Goal: Find specific page/section: Find specific page/section

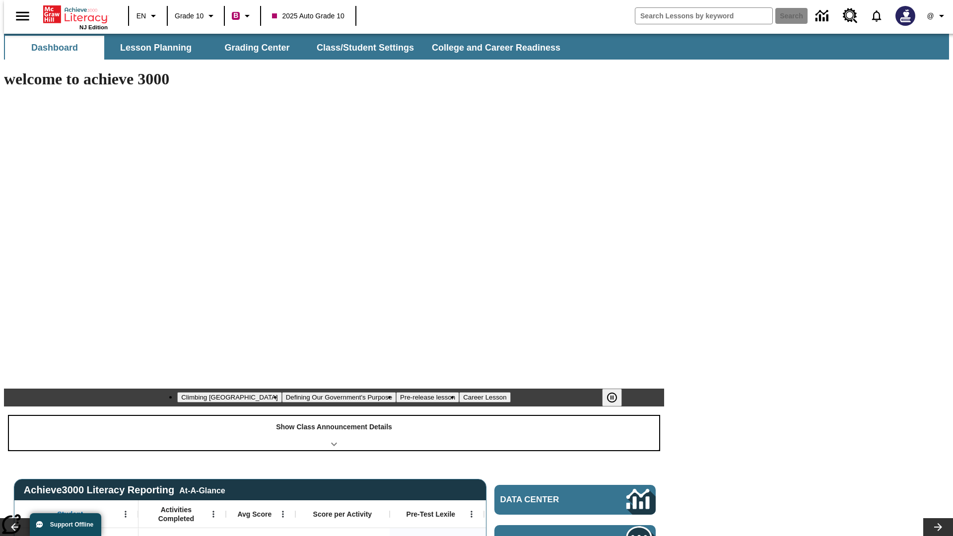
click at [334, 416] on div "Show Class Announcement Details" at bounding box center [334, 433] width 650 height 34
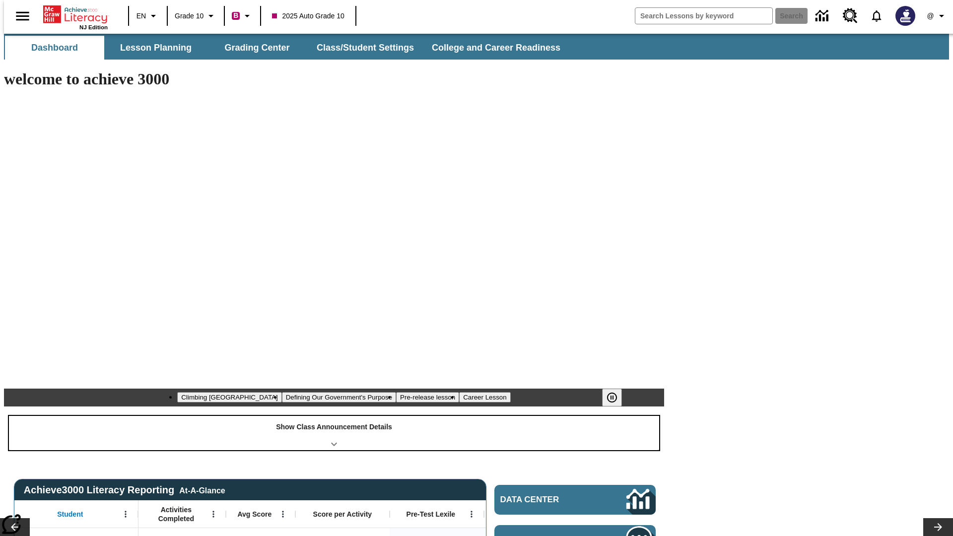
click at [334, 416] on div "Show Class Announcement Details" at bounding box center [334, 433] width 650 height 34
